Goal: Information Seeking & Learning: Learn about a topic

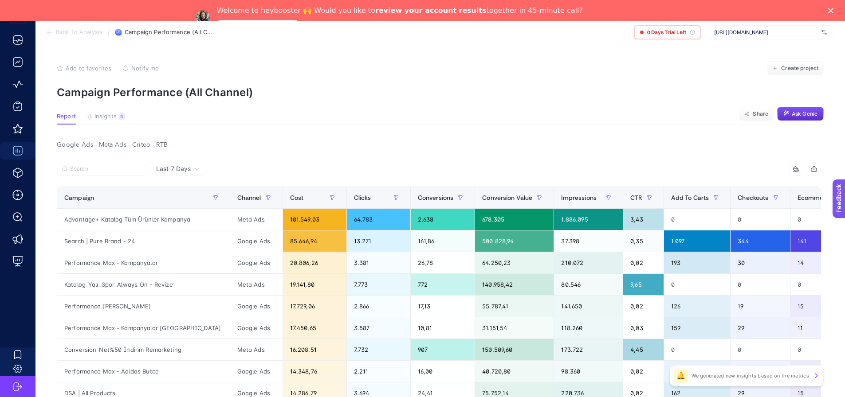
click at [101, 117] on span "Insights" at bounding box center [105, 116] width 22 height 7
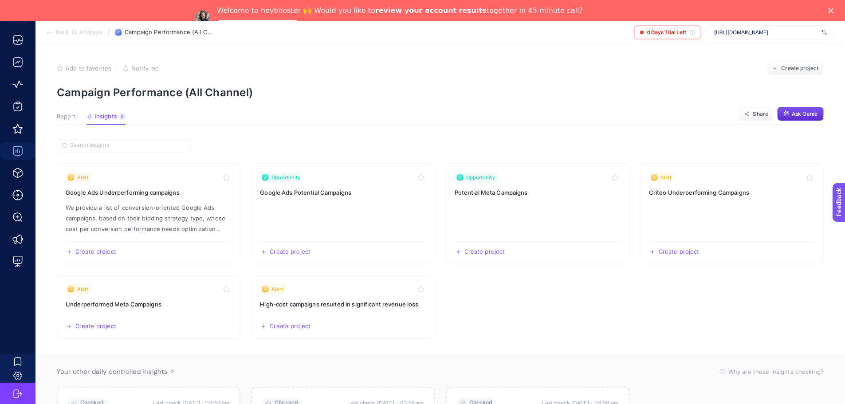
scroll to position [44, 0]
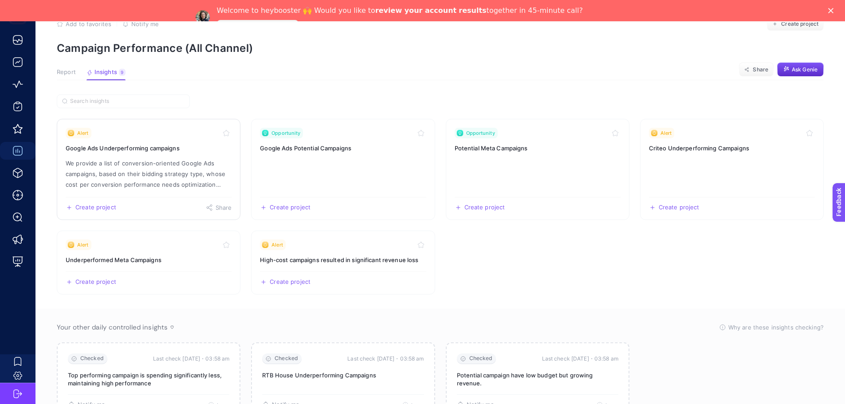
click at [155, 153] on h3 "Google Ads Underperforming campaigns" at bounding box center [149, 148] width 166 height 9
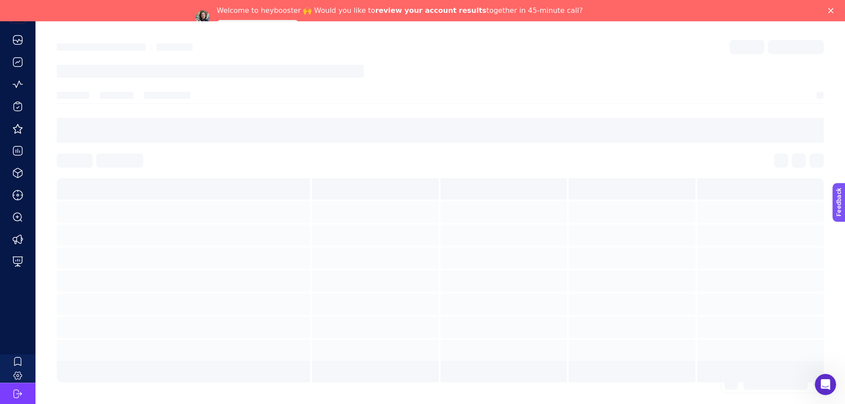
scroll to position [23, 0]
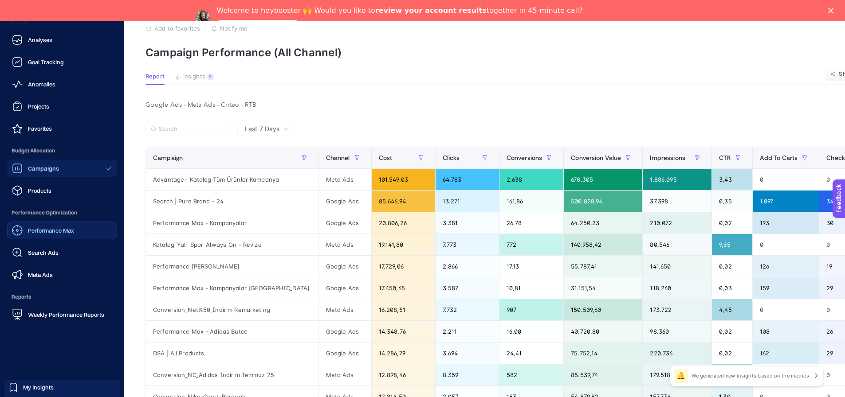
click at [59, 234] on span "Performance Max" at bounding box center [51, 230] width 46 height 7
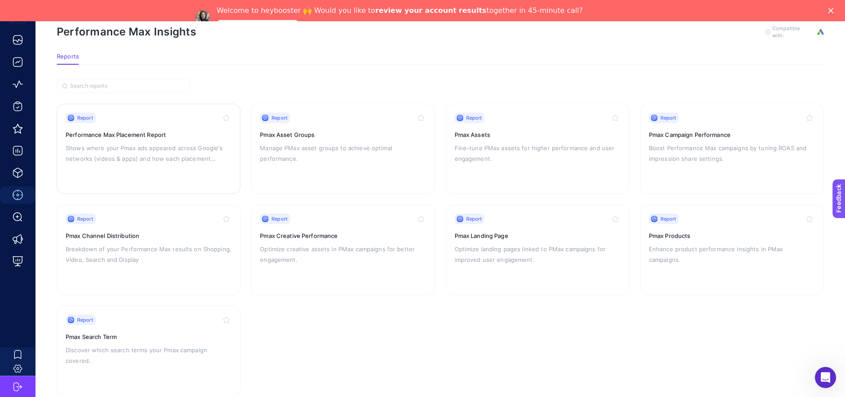
click at [162, 123] on div "Report" at bounding box center [149, 118] width 166 height 11
click at [333, 139] on h3 "Pmax Asset Groups" at bounding box center [343, 134] width 166 height 9
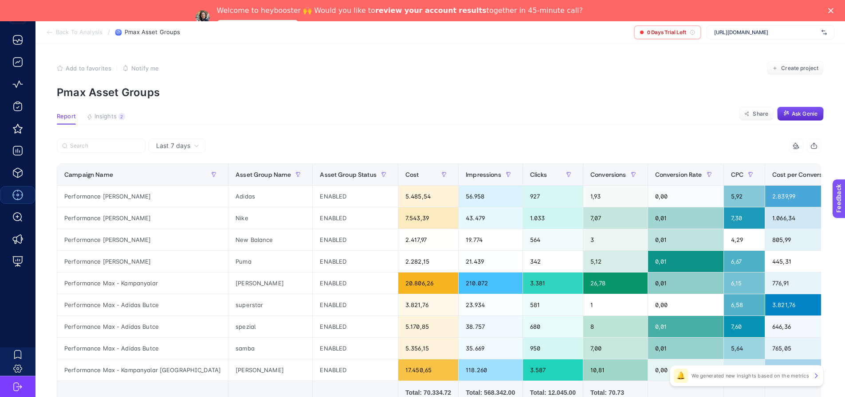
scroll to position [89, 0]
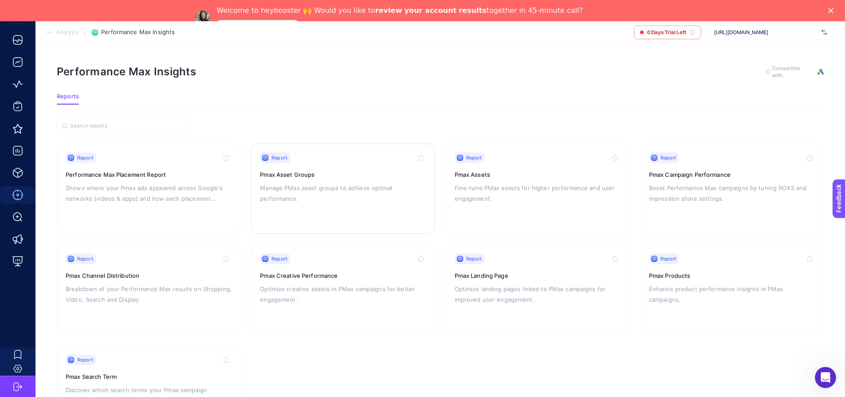
click at [348, 198] on p "Manage PMax asset groups to achieve optimal performance." at bounding box center [343, 193] width 166 height 21
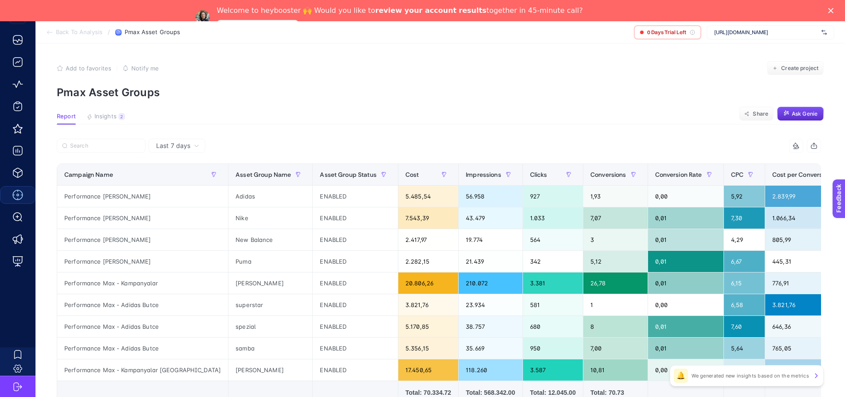
scroll to position [89, 0]
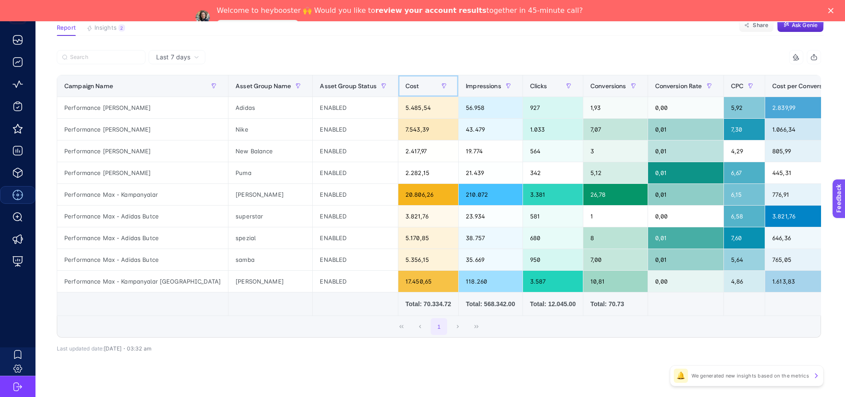
click at [405, 89] on div "Cost" at bounding box center [428, 86] width 46 height 14
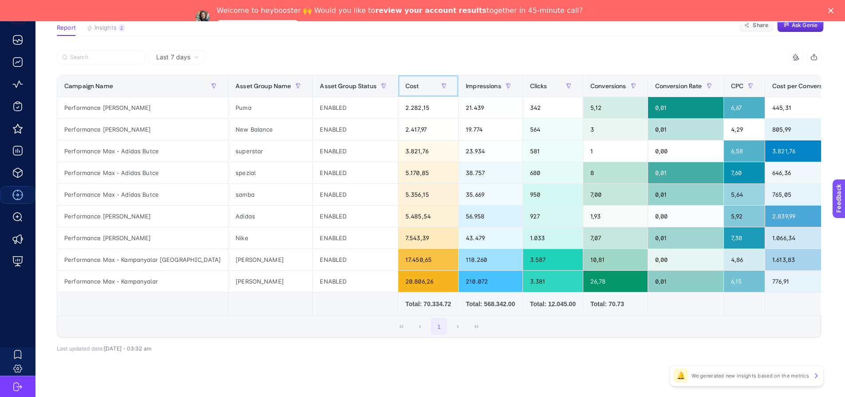
click at [405, 88] on div "Cost" at bounding box center [428, 86] width 46 height 14
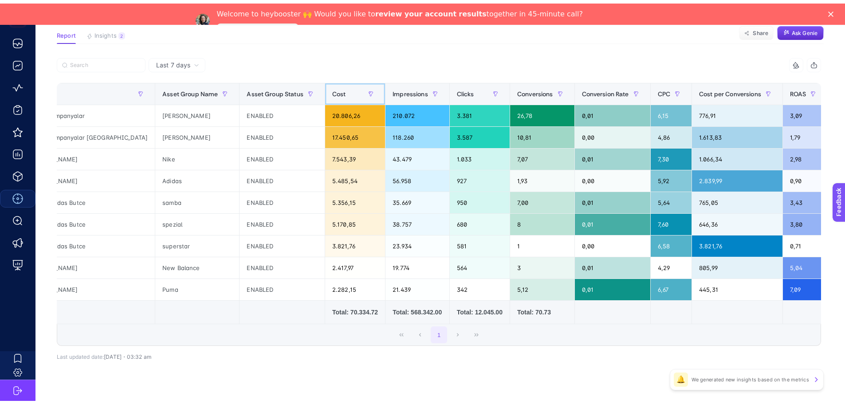
scroll to position [0, 0]
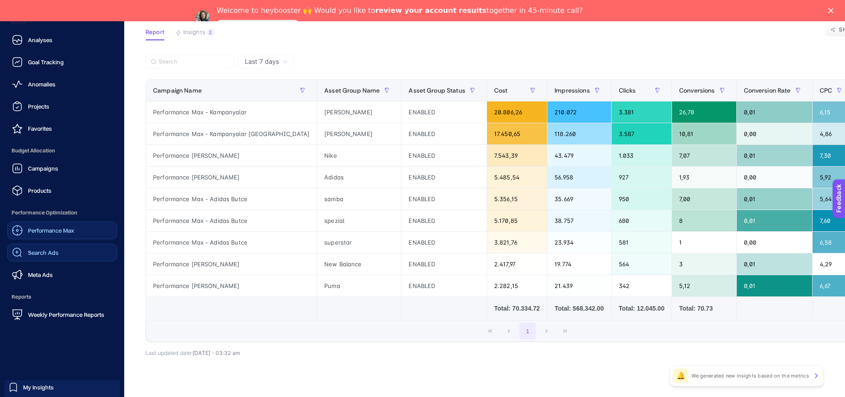
click at [58, 256] on span "Search Ads" at bounding box center [43, 252] width 31 height 7
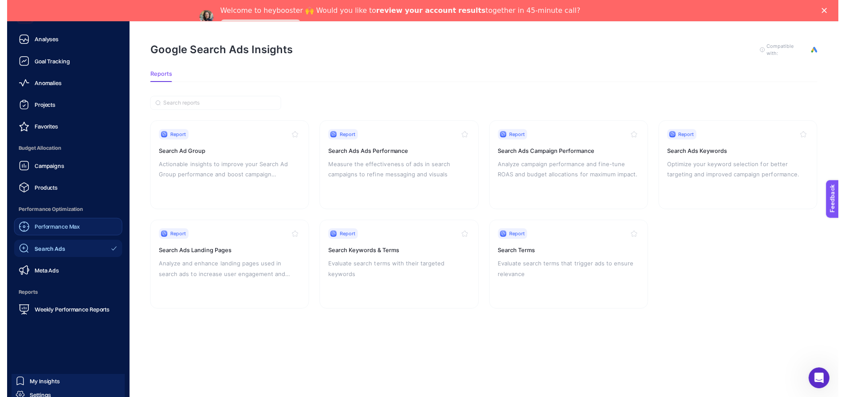
scroll to position [28, 0]
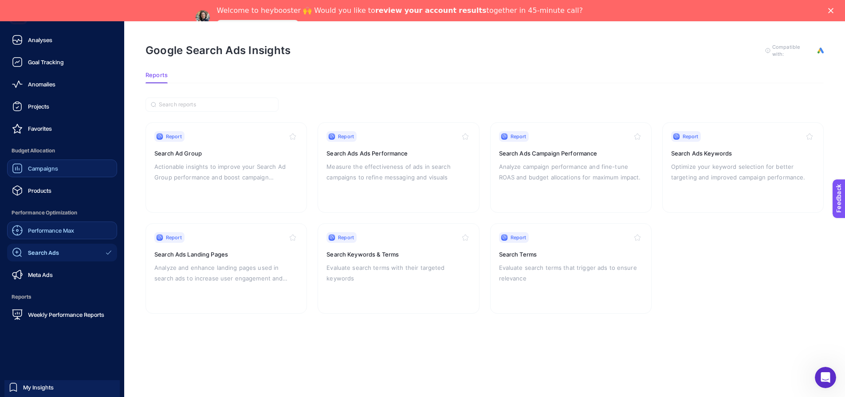
click at [63, 169] on link "Campaigns" at bounding box center [62, 169] width 110 height 18
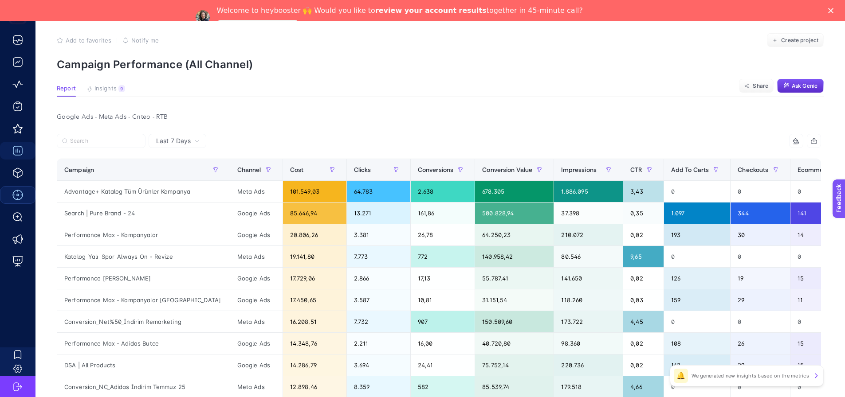
scroll to position [117, 0]
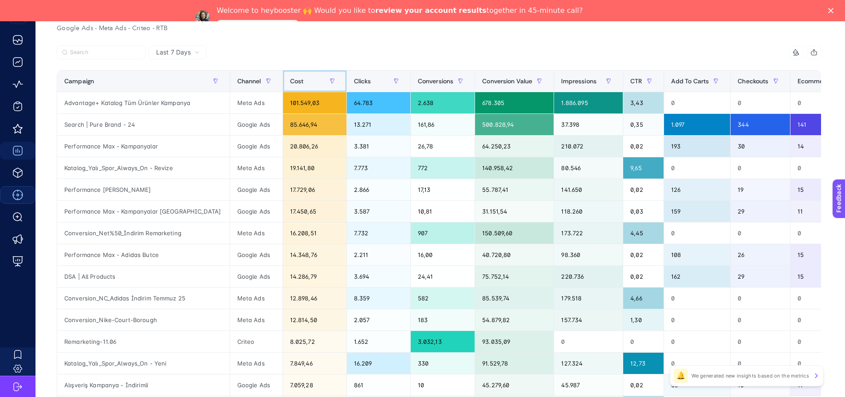
click at [322, 84] on div "Cost" at bounding box center [314, 81] width 49 height 14
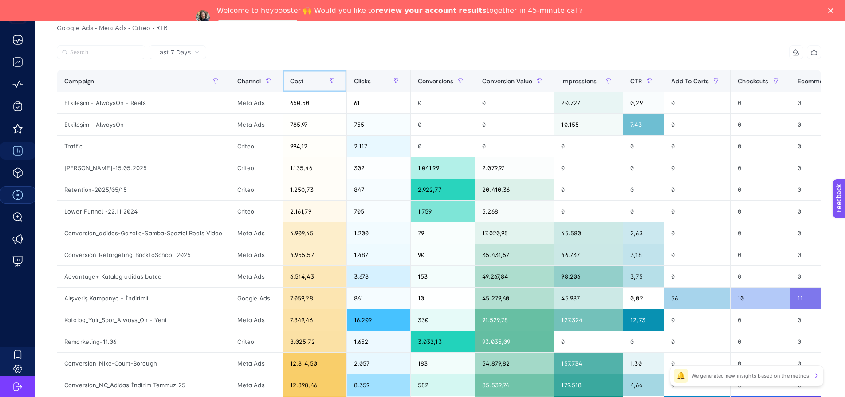
click at [322, 84] on div "Cost" at bounding box center [314, 81] width 49 height 14
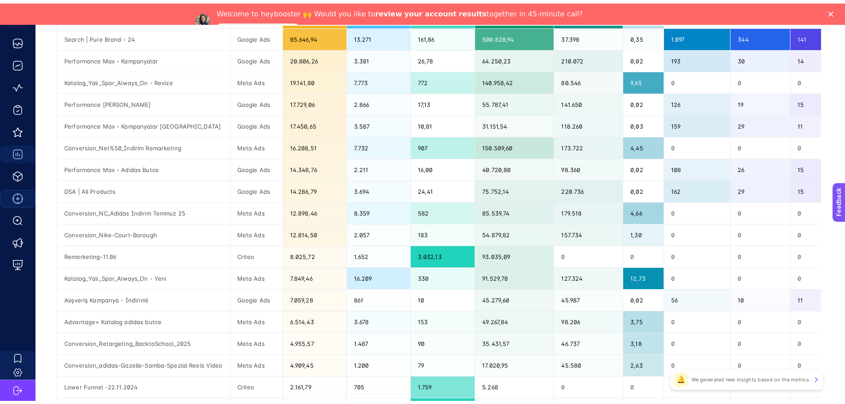
scroll to position [72, 0]
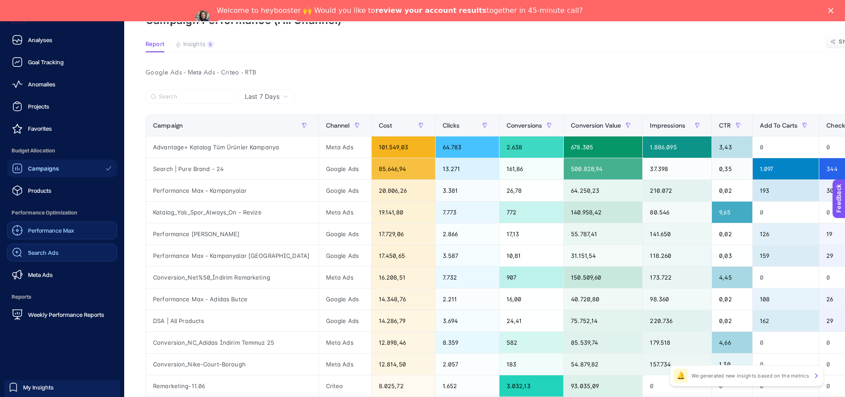
click at [58, 258] on div "Search Ads" at bounding box center [35, 252] width 47 height 11
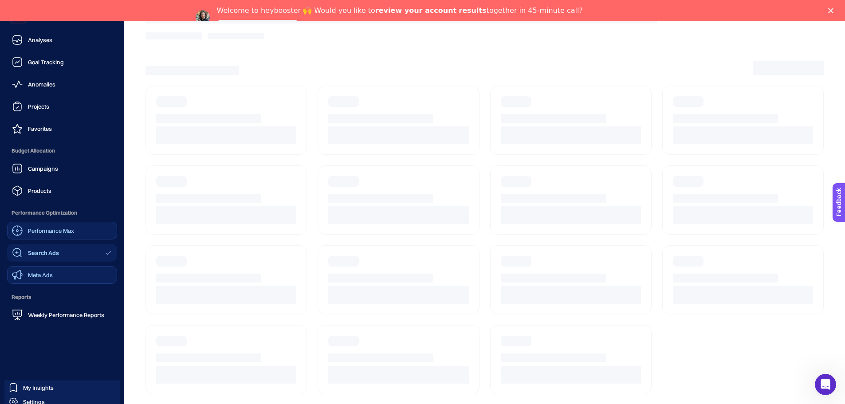
scroll to position [28, 0]
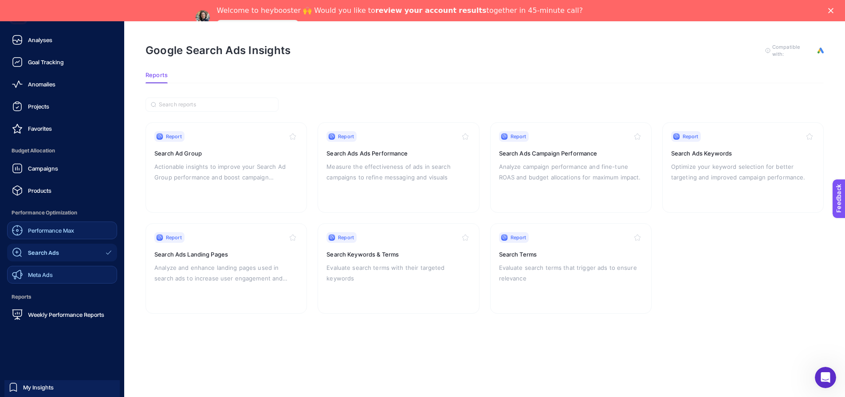
click at [67, 284] on link "Meta Ads" at bounding box center [62, 275] width 110 height 18
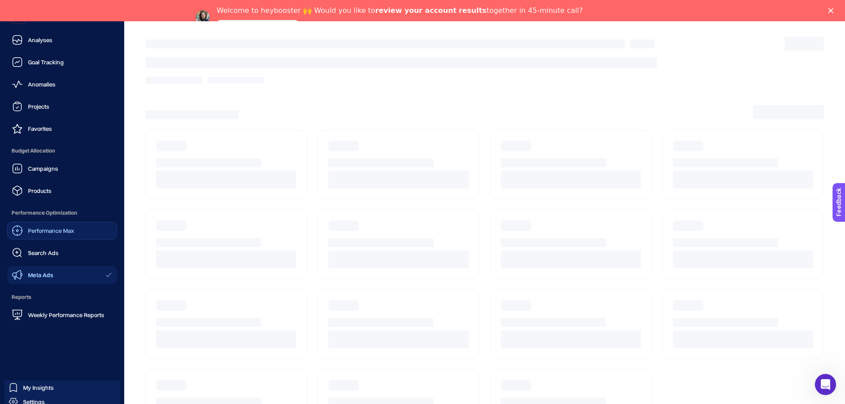
click at [72, 234] on span "Performance Max" at bounding box center [51, 230] width 46 height 7
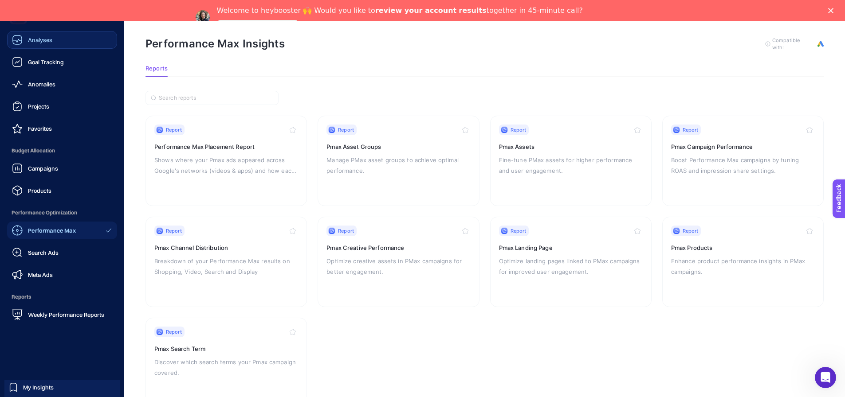
click at [72, 44] on link "Analyses" at bounding box center [62, 40] width 110 height 18
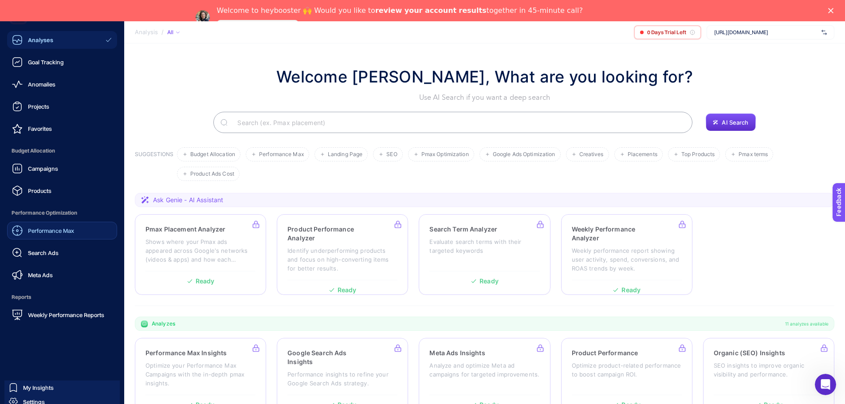
click at [59, 234] on span "Performance Max" at bounding box center [51, 230] width 46 height 7
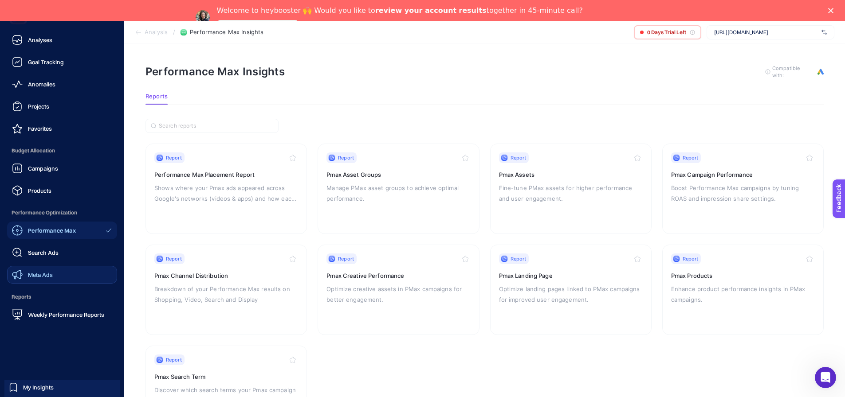
click at [72, 282] on link "Meta Ads" at bounding box center [62, 275] width 110 height 18
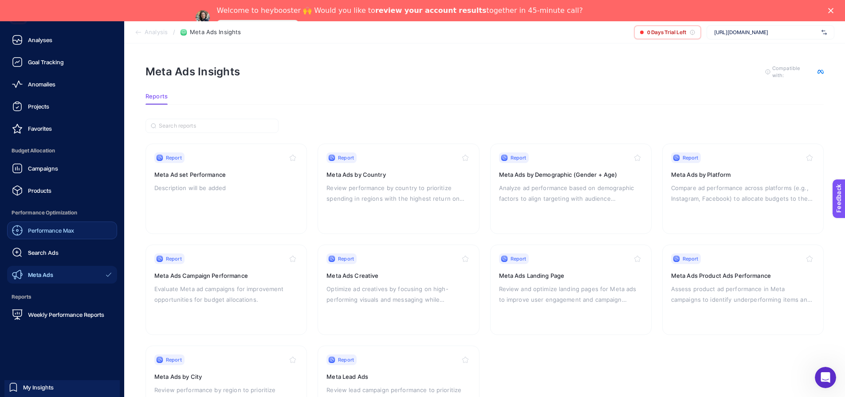
click at [78, 239] on link "Performance Max" at bounding box center [62, 231] width 110 height 18
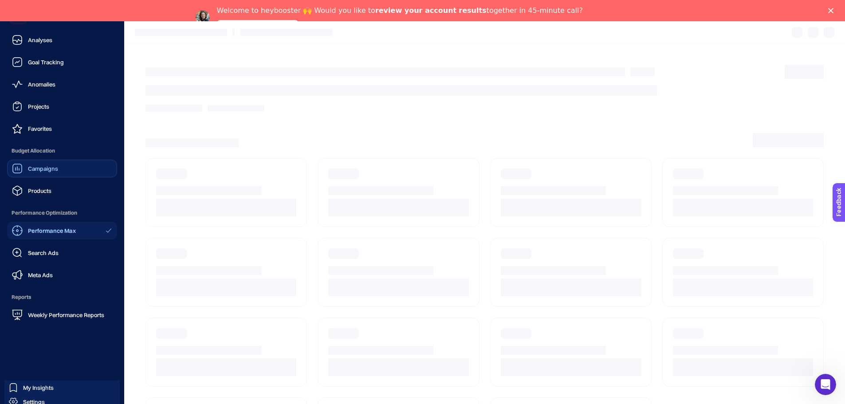
click at [68, 177] on link "Campaigns" at bounding box center [62, 169] width 110 height 18
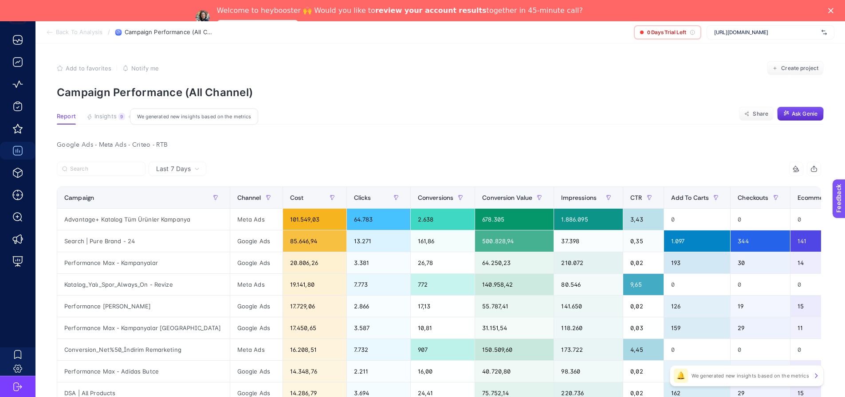
click at [117, 120] on span "Insights" at bounding box center [105, 116] width 22 height 7
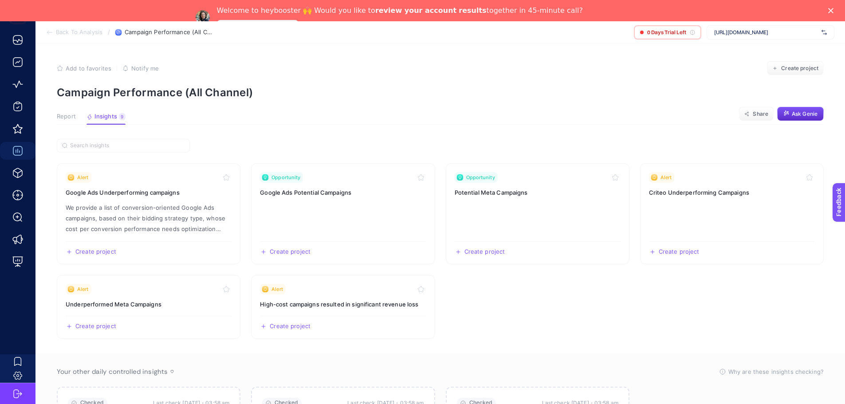
scroll to position [89, 0]
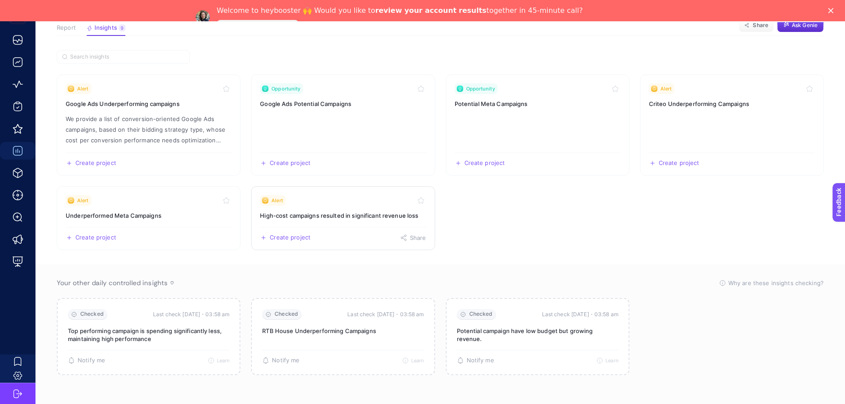
click at [333, 220] on h3 "High-cost campaigns resulted in significant revenue loss" at bounding box center [343, 215] width 166 height 9
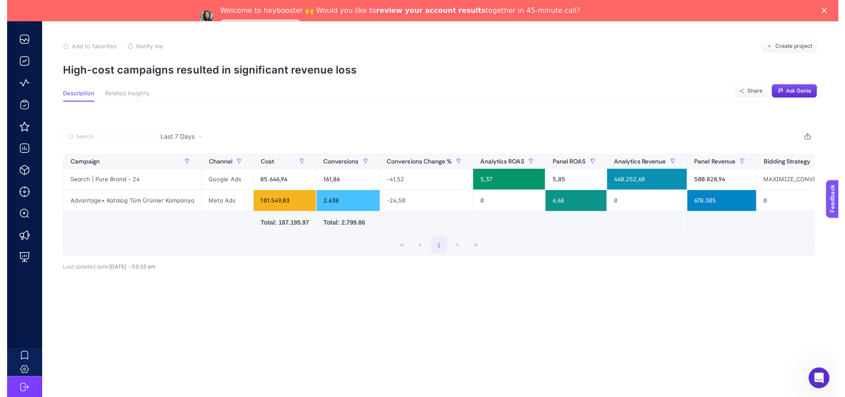
scroll to position [21, 0]
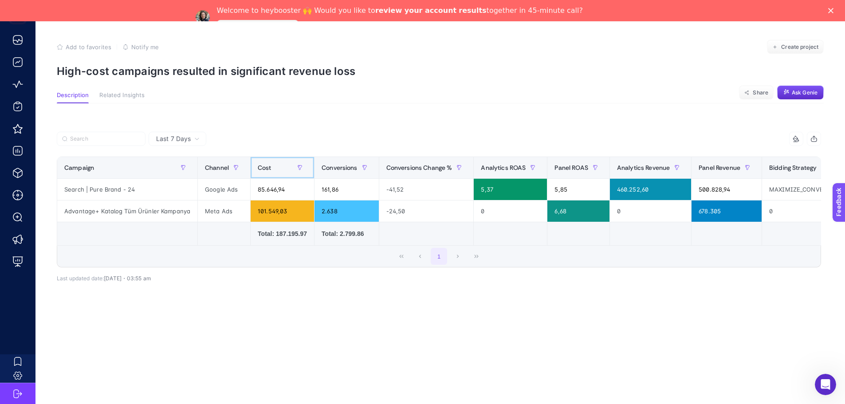
click at [286, 169] on div "Cost" at bounding box center [282, 168] width 49 height 14
click at [288, 175] on div "Cost" at bounding box center [282, 168] width 49 height 14
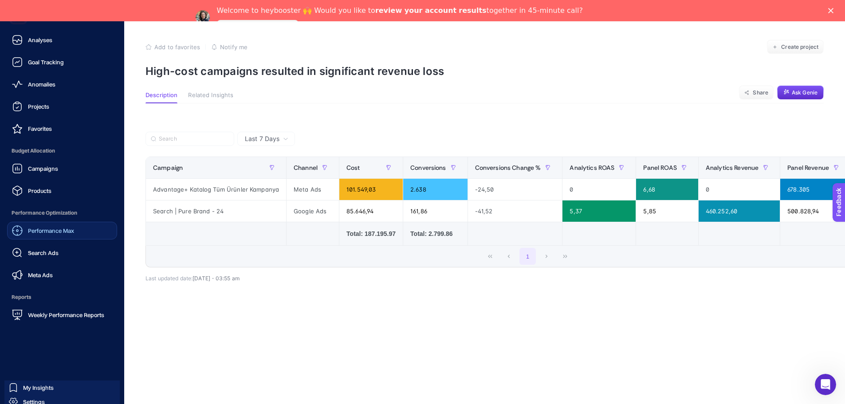
click at [62, 234] on span "Performance Max" at bounding box center [51, 230] width 46 height 7
